Goal: Task Accomplishment & Management: Manage account settings

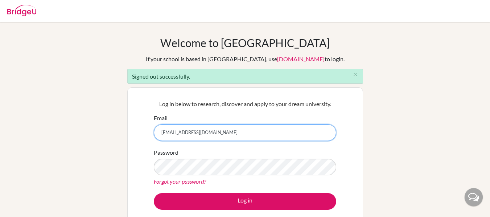
click at [248, 131] on input "[EMAIL_ADDRESS][DOMAIN_NAME]" at bounding box center [245, 132] width 182 height 17
type input "refo1618@hotmail.com"
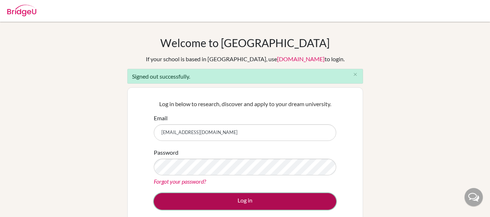
click at [249, 206] on button "Log in" at bounding box center [245, 201] width 182 height 17
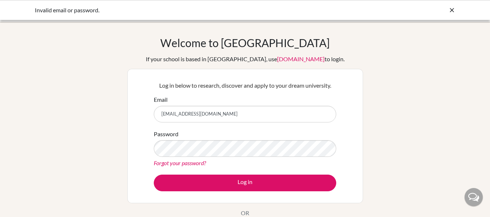
click at [214, 116] on input "refo1618@hotmail.com" at bounding box center [245, 114] width 182 height 17
type input "[EMAIL_ADDRESS][DOMAIN_NAME]"
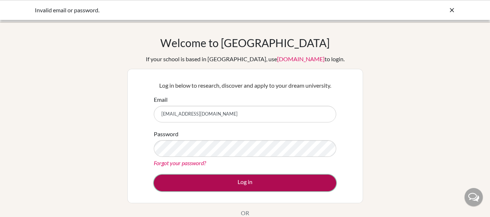
click at [236, 180] on button "Log in" at bounding box center [245, 183] width 182 height 17
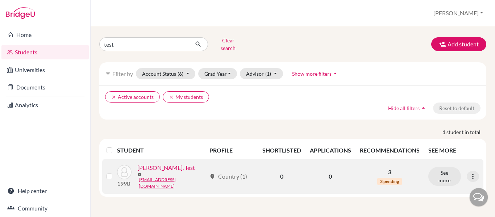
click at [159, 166] on link "Rene, Test" at bounding box center [166, 168] width 58 height 9
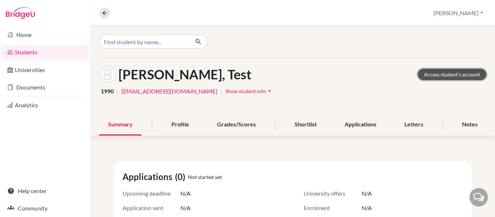
click at [436, 72] on link "Access student's account" at bounding box center [452, 74] width 69 height 11
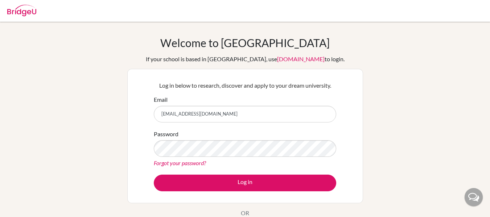
click at [257, 111] on input "[EMAIL_ADDRESS][DOMAIN_NAME]" at bounding box center [245, 114] width 182 height 17
type input "[EMAIL_ADDRESS][DOMAIN_NAME]"
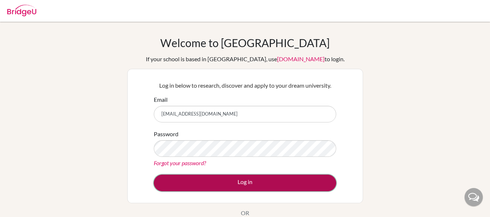
click at [242, 185] on button "Log in" at bounding box center [245, 183] width 182 height 17
